Goal: Task Accomplishment & Management: Use online tool/utility

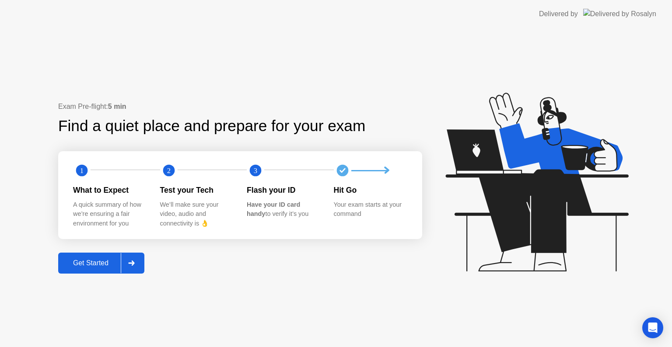
click at [69, 266] on div "Get Started" at bounding box center [91, 263] width 60 height 8
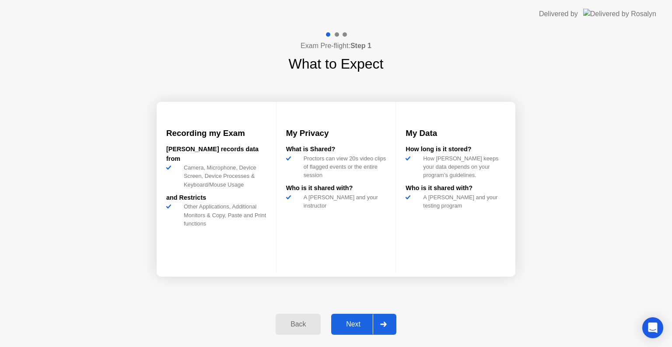
click at [355, 339] on div "Back Next" at bounding box center [335, 324] width 131 height 40
click at [355, 337] on div "Back Next" at bounding box center [335, 324] width 131 height 40
click at [356, 335] on div "Back Next" at bounding box center [335, 324] width 131 height 40
click at [360, 325] on div "Next" at bounding box center [353, 325] width 39 height 8
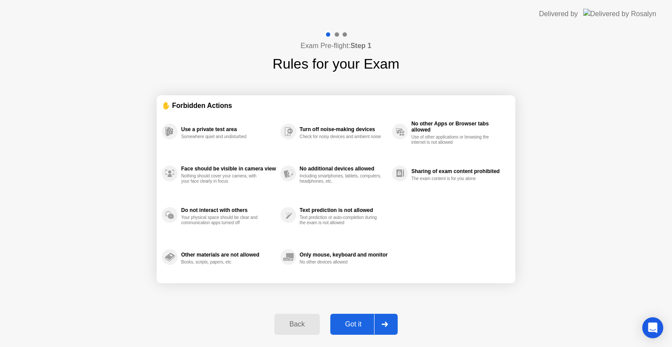
click at [360, 325] on div "Got it" at bounding box center [353, 325] width 41 height 8
select select "**********"
select select "*******"
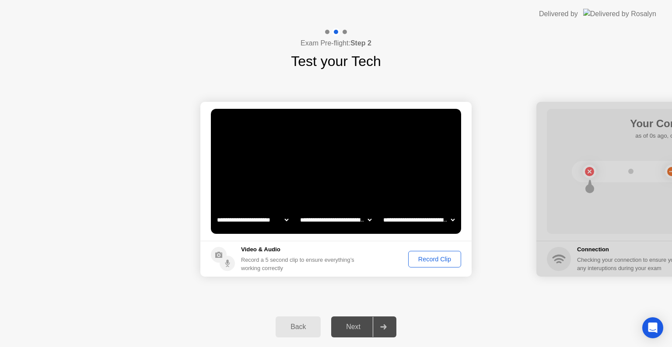
click at [355, 324] on div "Next" at bounding box center [353, 327] width 39 height 8
click at [425, 266] on button "Record Clip" at bounding box center [434, 259] width 53 height 17
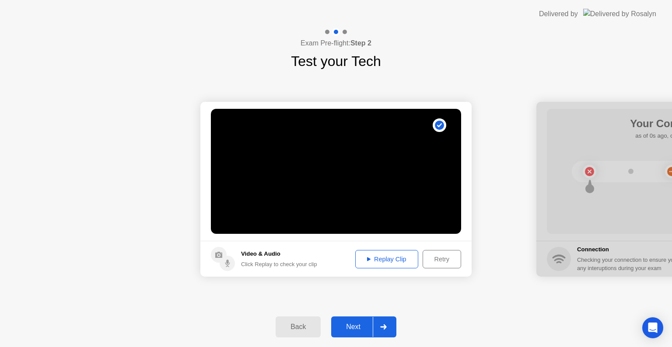
click at [380, 259] on div "Replay Clip" at bounding box center [386, 259] width 57 height 7
click at [377, 262] on div "Replay Clip" at bounding box center [386, 259] width 57 height 7
click at [355, 318] on button "Next" at bounding box center [363, 327] width 65 height 21
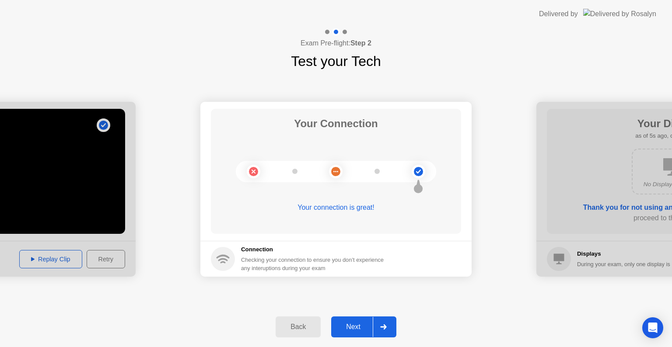
click at [358, 325] on div "Next" at bounding box center [353, 327] width 39 height 8
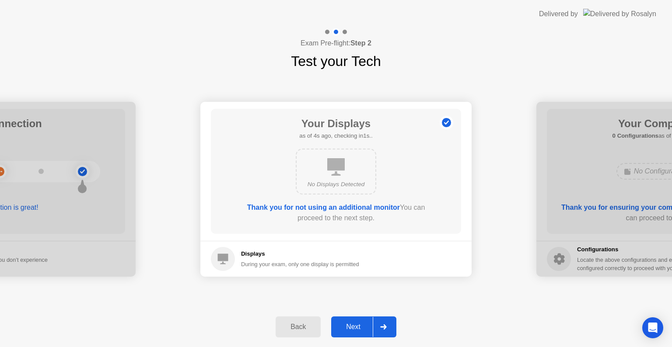
click at [357, 323] on div "Next" at bounding box center [353, 327] width 39 height 8
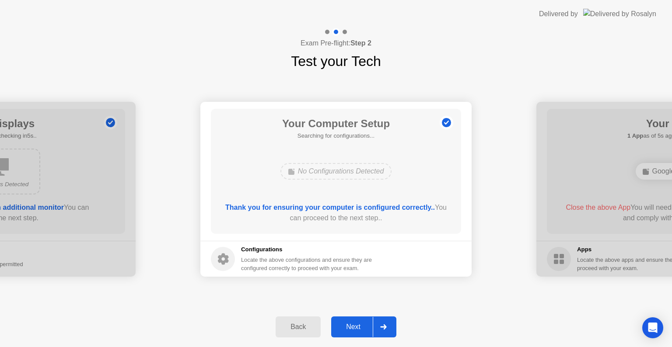
click at [357, 323] on div "Next" at bounding box center [353, 327] width 39 height 8
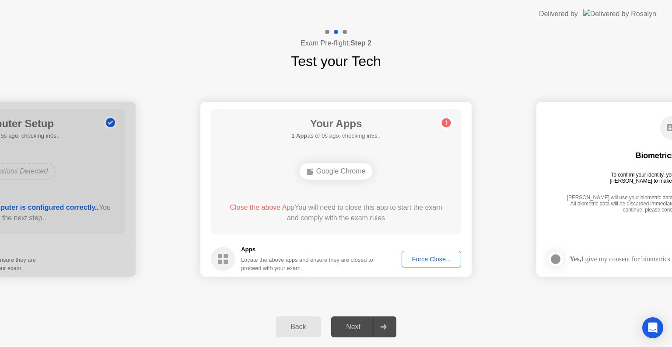
click at [397, 301] on div "**********" at bounding box center [336, 189] width 672 height 235
click at [387, 161] on div "Google Chrome" at bounding box center [336, 172] width 200 height 24
click at [422, 257] on div "Force Close..." at bounding box center [430, 259] width 53 height 7
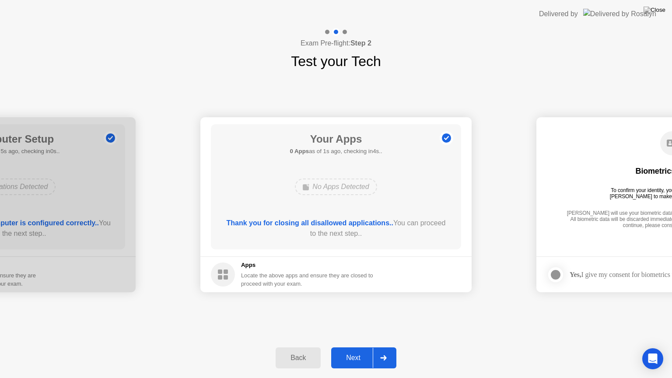
click at [345, 347] on div "Next" at bounding box center [353, 358] width 39 height 8
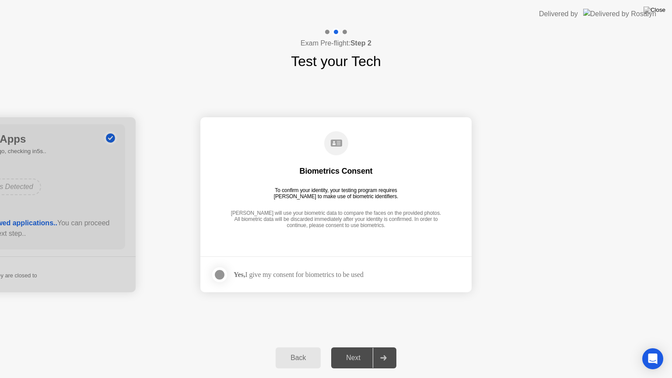
click at [222, 273] on div at bounding box center [219, 274] width 10 height 10
click at [355, 347] on div "Next" at bounding box center [353, 358] width 39 height 8
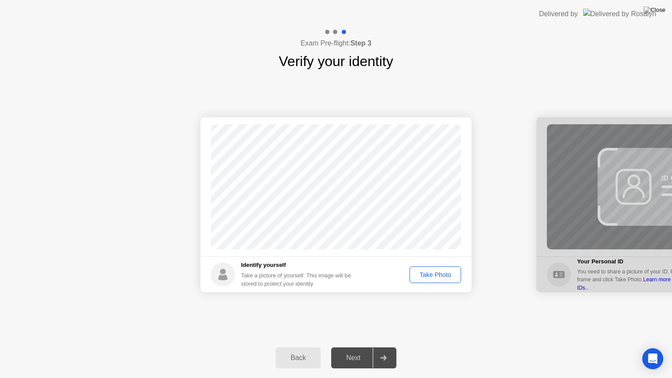
click at [442, 271] on div "Take Photo" at bounding box center [434, 274] width 45 height 7
click at [352, 347] on div "Next" at bounding box center [353, 358] width 39 height 8
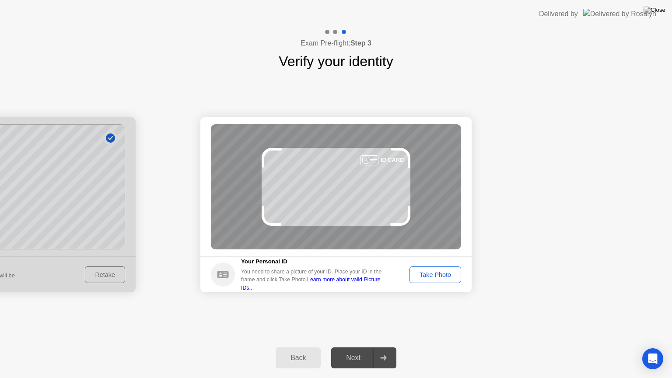
click at [437, 276] on div "Take Photo" at bounding box center [434, 274] width 45 height 7
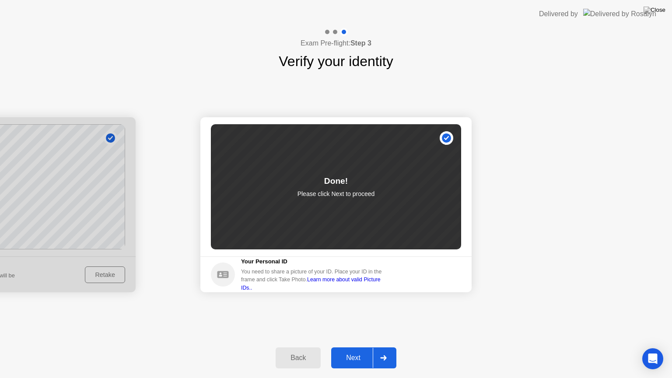
click at [355, 347] on div "Next" at bounding box center [353, 358] width 39 height 8
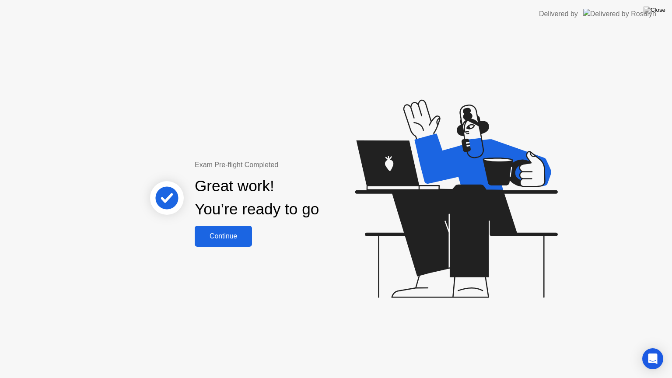
click at [207, 224] on div "Great work! You’re ready to go" at bounding box center [257, 198] width 236 height 56
click at [210, 232] on div "Continue" at bounding box center [223, 236] width 52 height 8
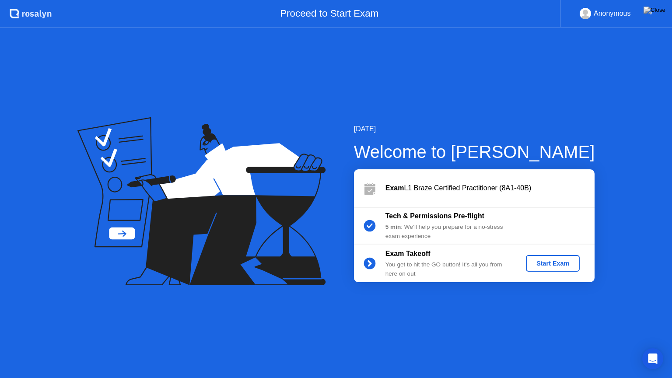
click at [551, 265] on div "Start Exam" at bounding box center [552, 263] width 47 height 7
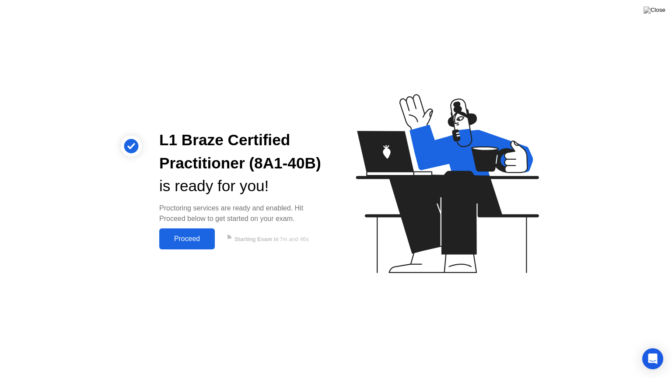
click at [480, 289] on icon at bounding box center [445, 188] width 226 height 224
click at [203, 240] on div "Proceed" at bounding box center [187, 239] width 50 height 8
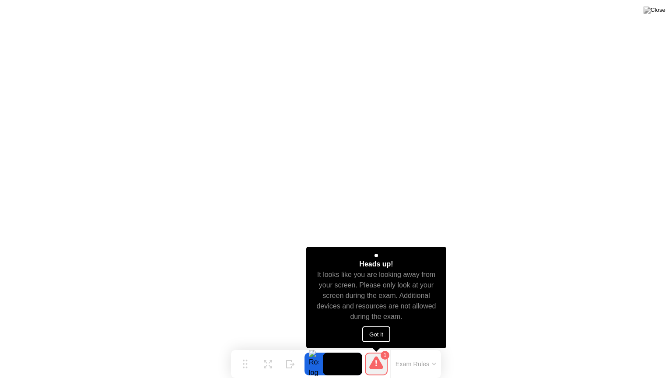
click at [380, 333] on button "Got it" at bounding box center [376, 334] width 28 height 16
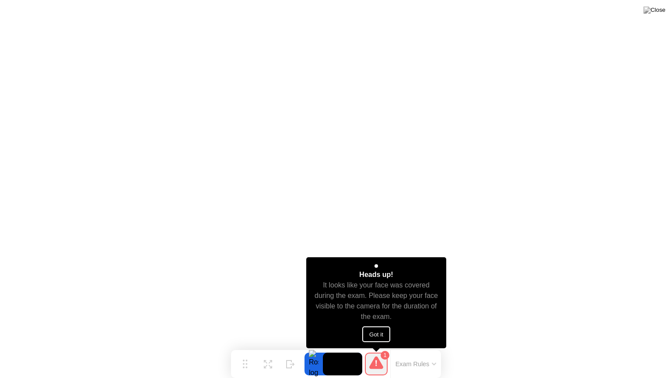
click at [374, 336] on button "Got it" at bounding box center [376, 334] width 28 height 16
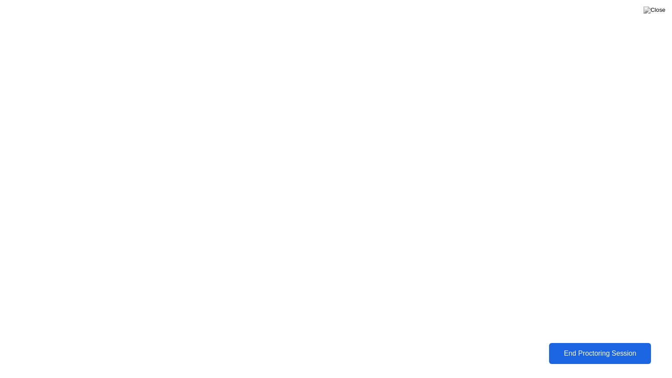
click at [567, 347] on div "End Proctoring Session" at bounding box center [600, 353] width 98 height 8
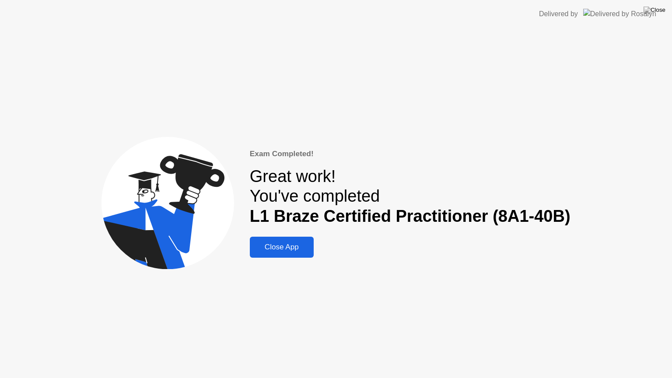
click at [291, 245] on div "Close App" at bounding box center [281, 247] width 59 height 9
